Goal: Task Accomplishment & Management: Use online tool/utility

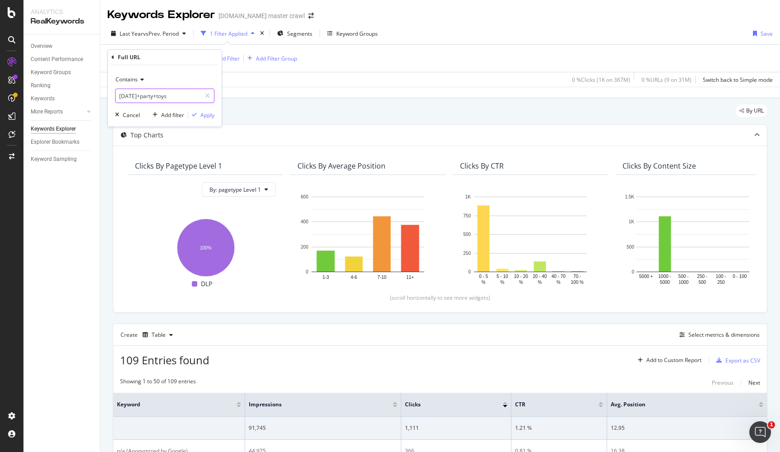
click at [178, 98] on input "[DATE]+party+toys" at bounding box center [158, 96] width 85 height 14
paste input "ithica+hummu"
type input "ithica+hummus"
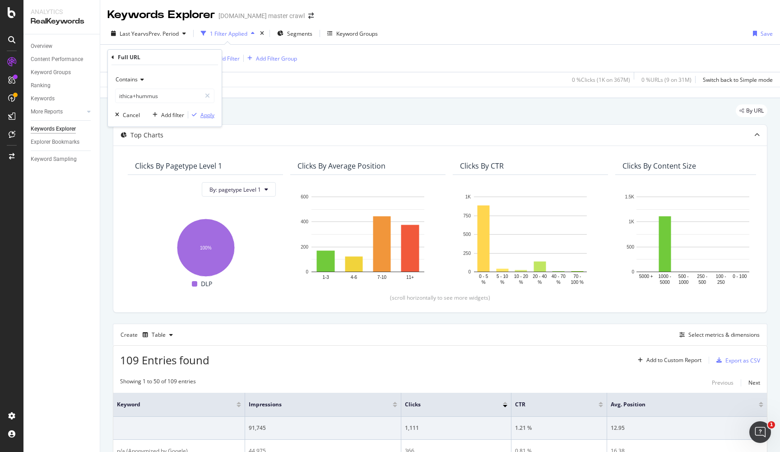
click at [204, 114] on div "Apply" at bounding box center [208, 115] width 14 height 8
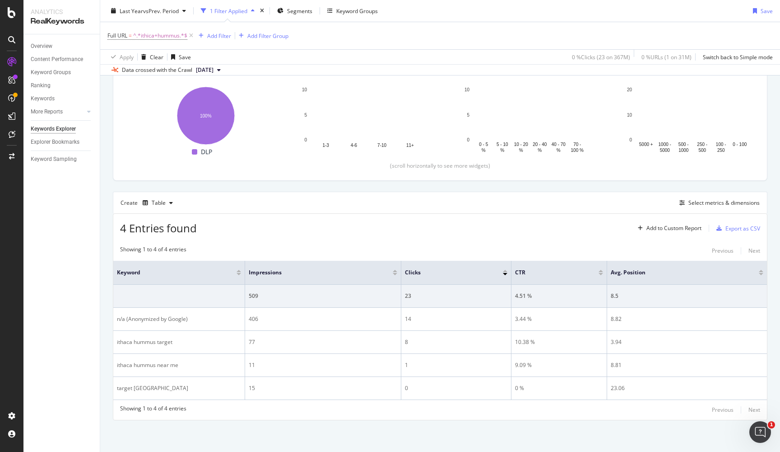
scroll to position [131, 0]
